Goal: Transaction & Acquisition: Subscribe to service/newsletter

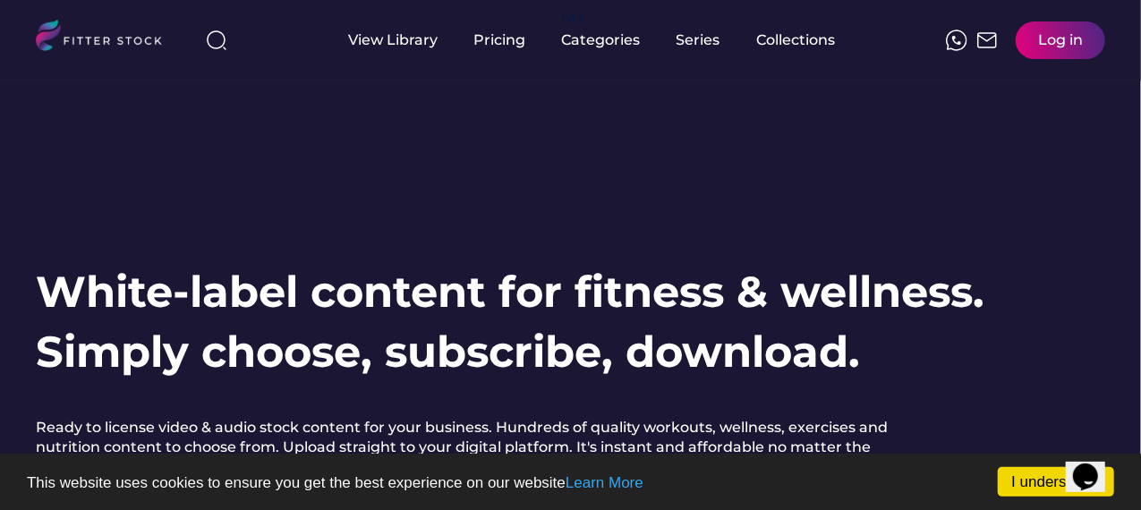
click at [1060, 33] on div "Log in" at bounding box center [1060, 40] width 45 height 20
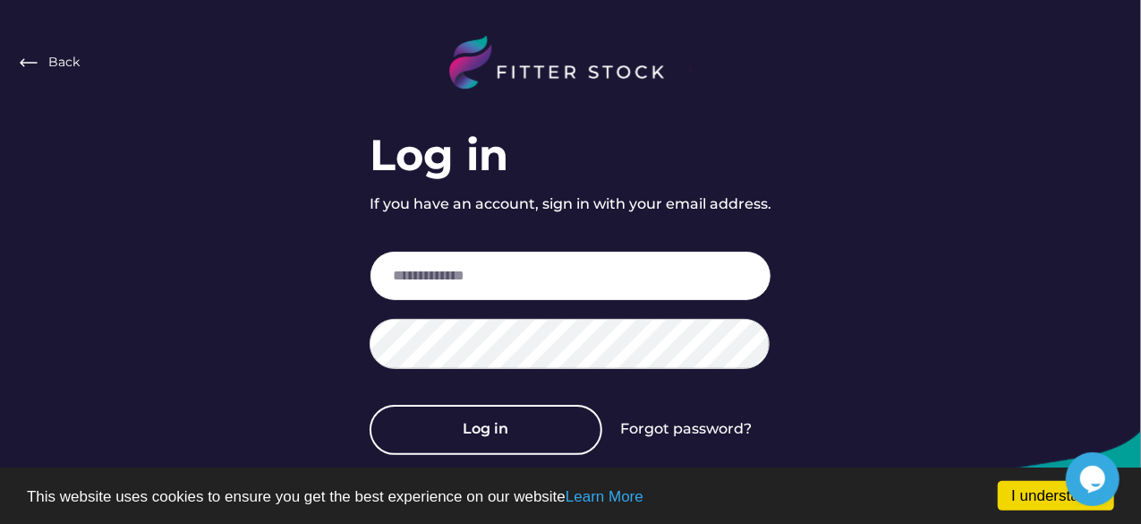
click at [506, 284] on input "email" at bounding box center [571, 276] width 402 height 50
click at [820, 209] on div "Back Log in If you have an account, sign in with your email address. Log in For…" at bounding box center [570, 299] width 1141 height 598
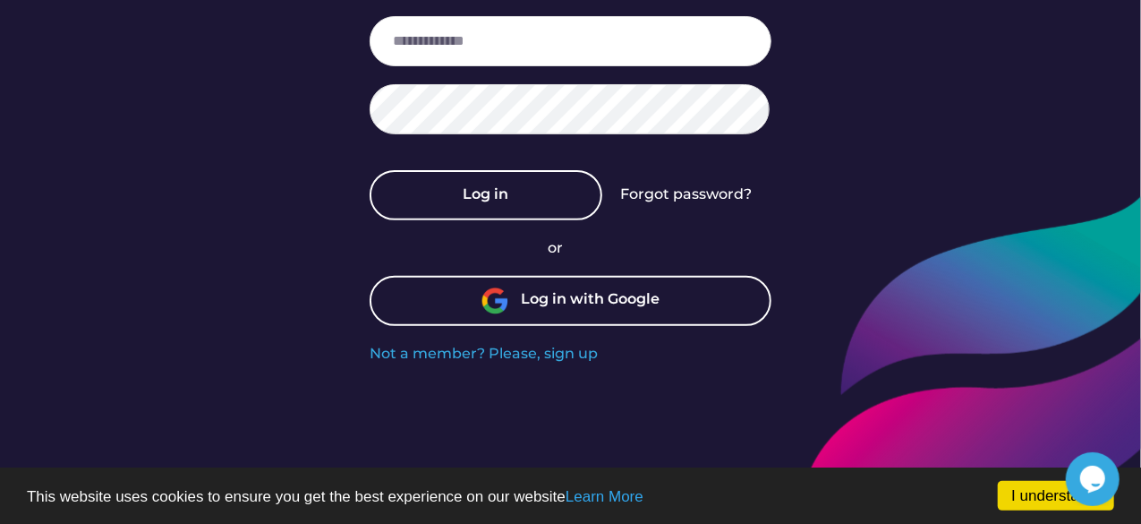
scroll to position [238, 0]
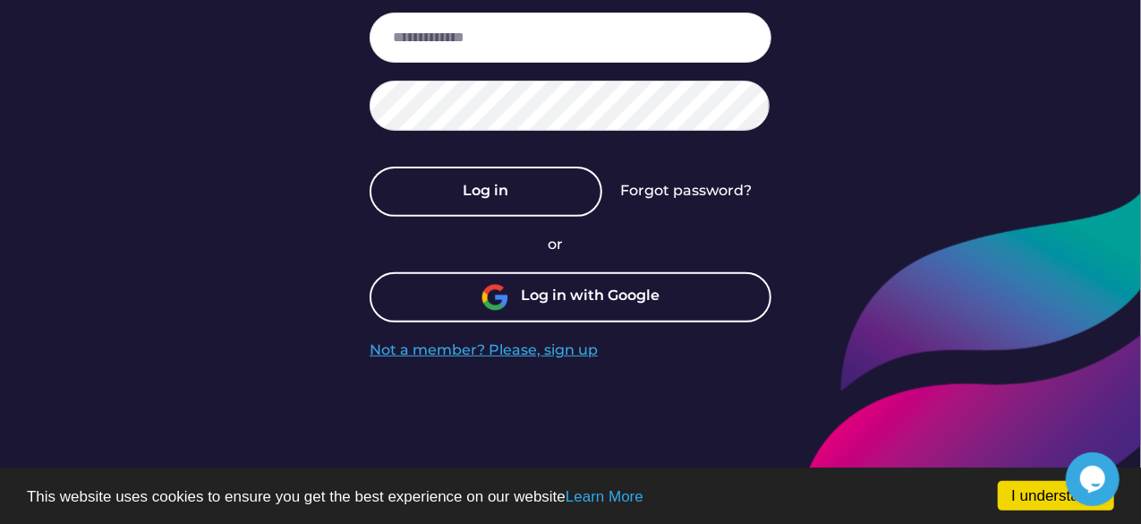
click at [549, 353] on div "Not a member? Please, sign up" at bounding box center [484, 350] width 228 height 20
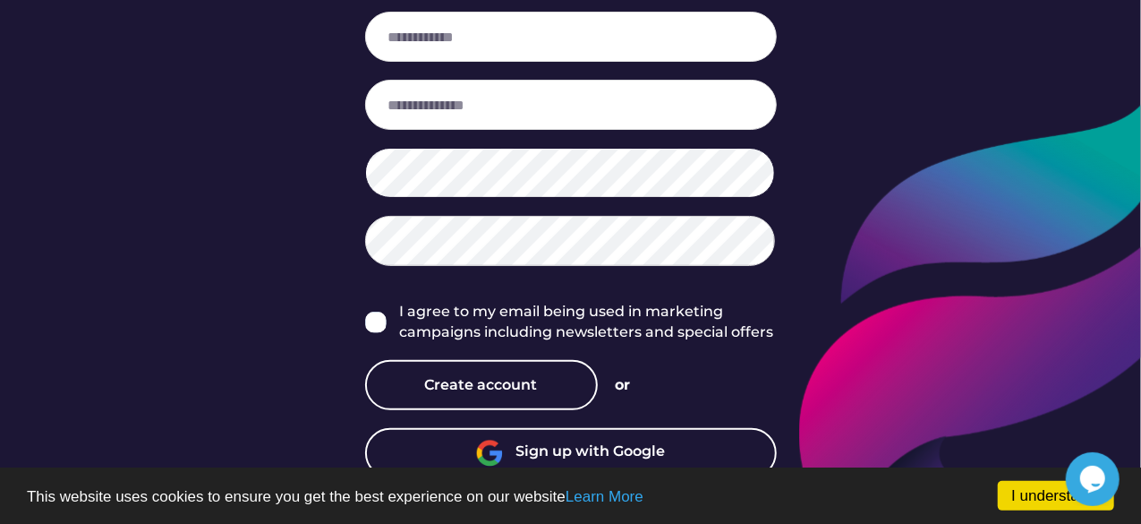
scroll to position [355, 0]
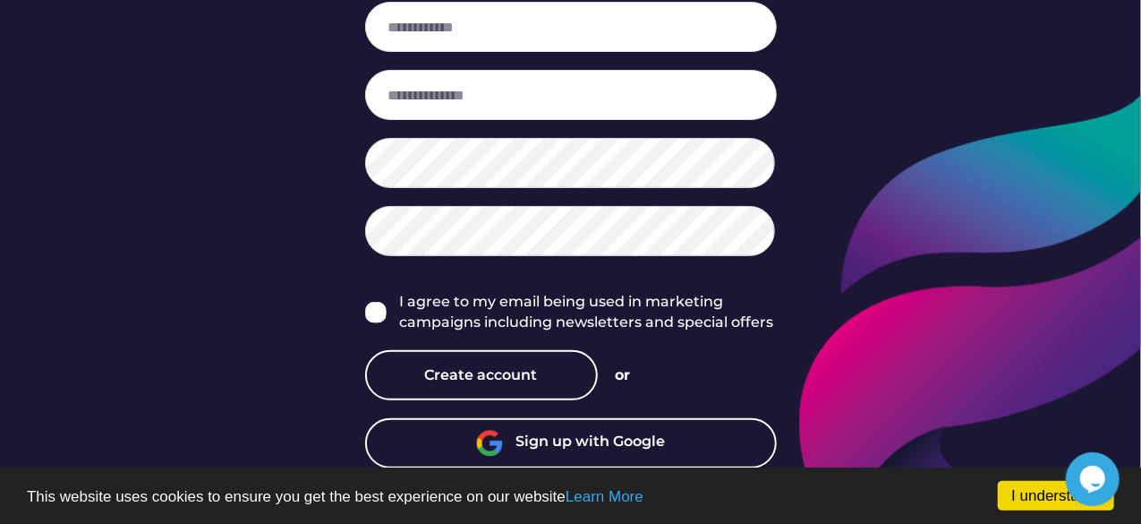
click at [614, 451] on div "Sign up with Google" at bounding box center [590, 442] width 149 height 23
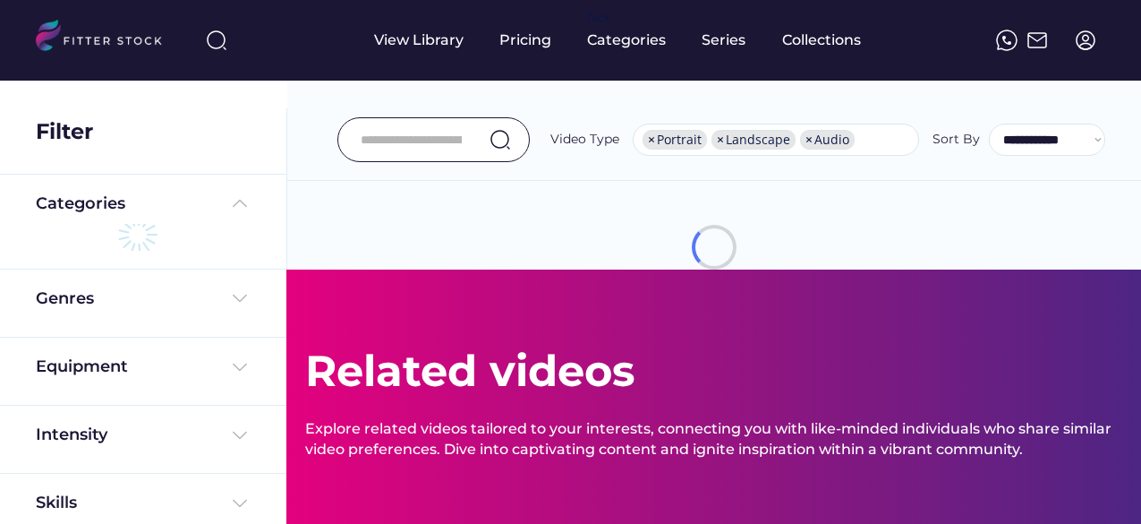
select select "**********"
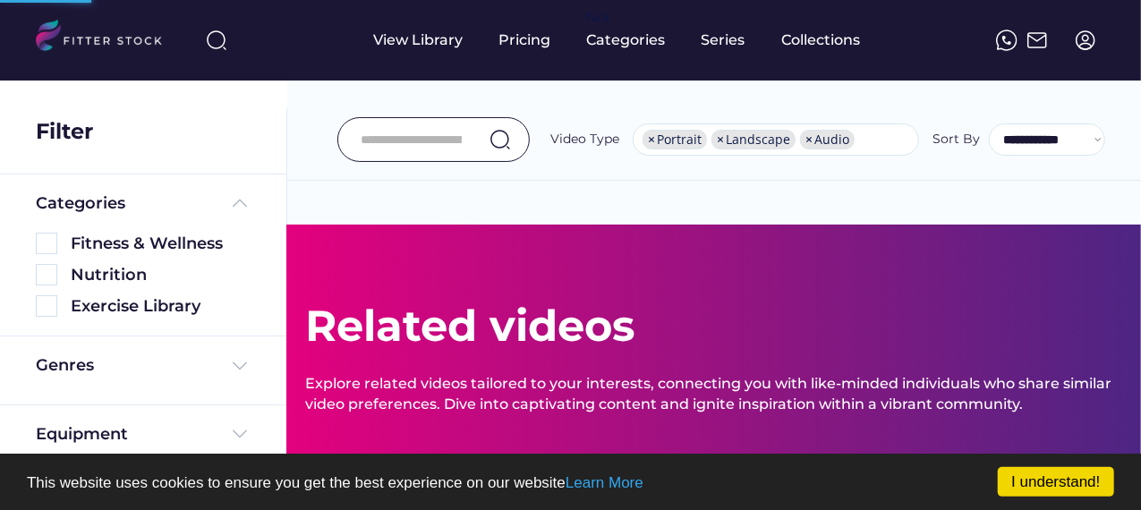
scroll to position [30, 0]
click at [1086, 475] on link "I understand!" at bounding box center [1056, 482] width 116 height 30
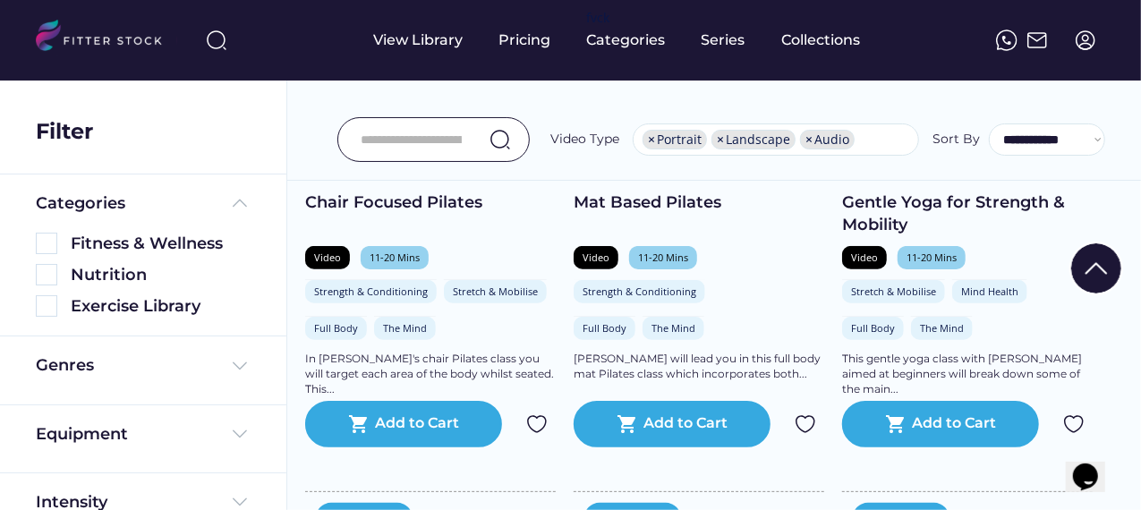
scroll to position [238, 0]
